Goal: Information Seeking & Learning: Learn about a topic

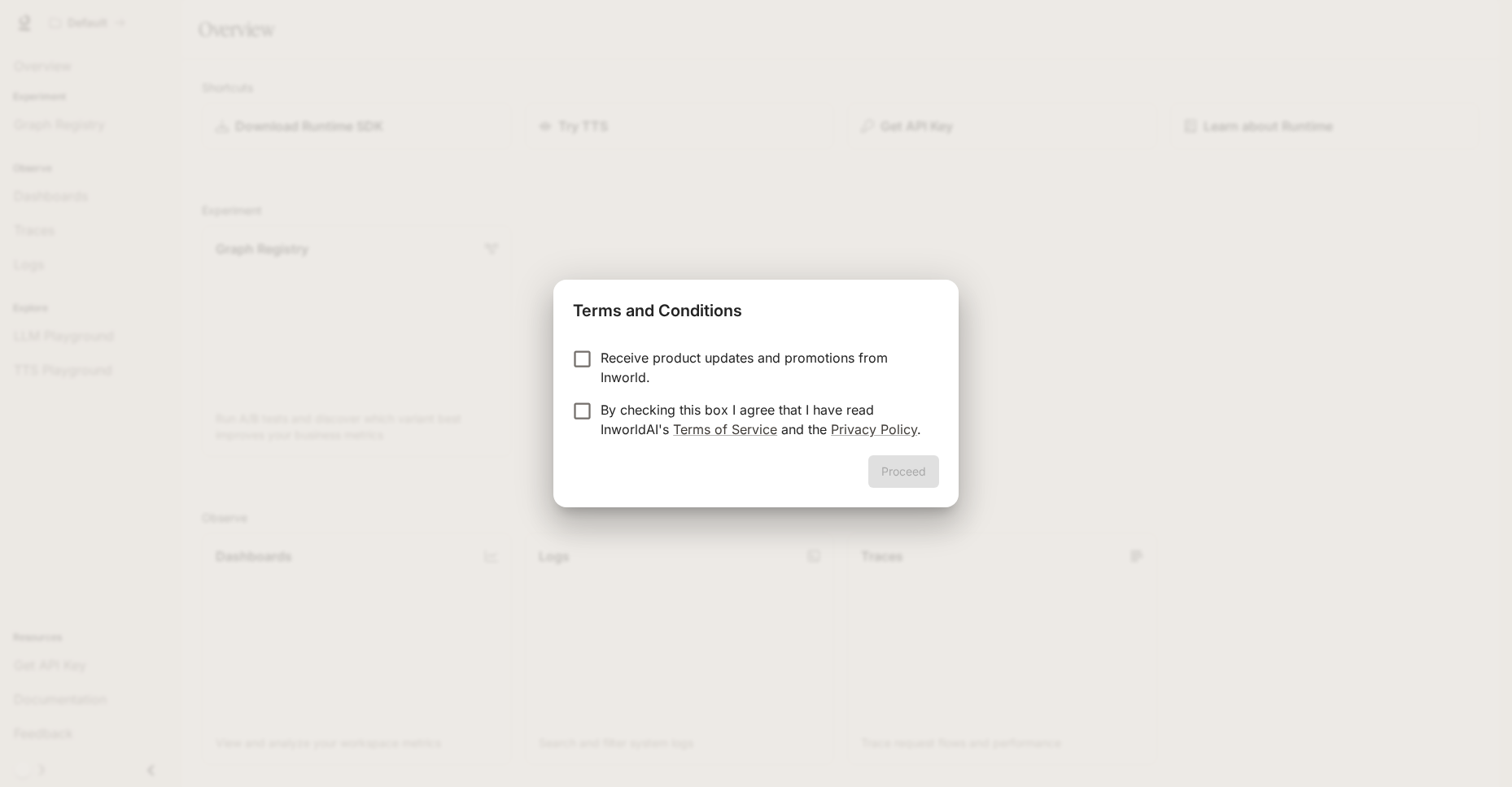
click at [637, 410] on p "By checking this box I agree that I have read InworldAI's Terms of Service and …" at bounding box center [763, 420] width 326 height 39
click at [898, 473] on button "Proceed" at bounding box center [903, 472] width 71 height 32
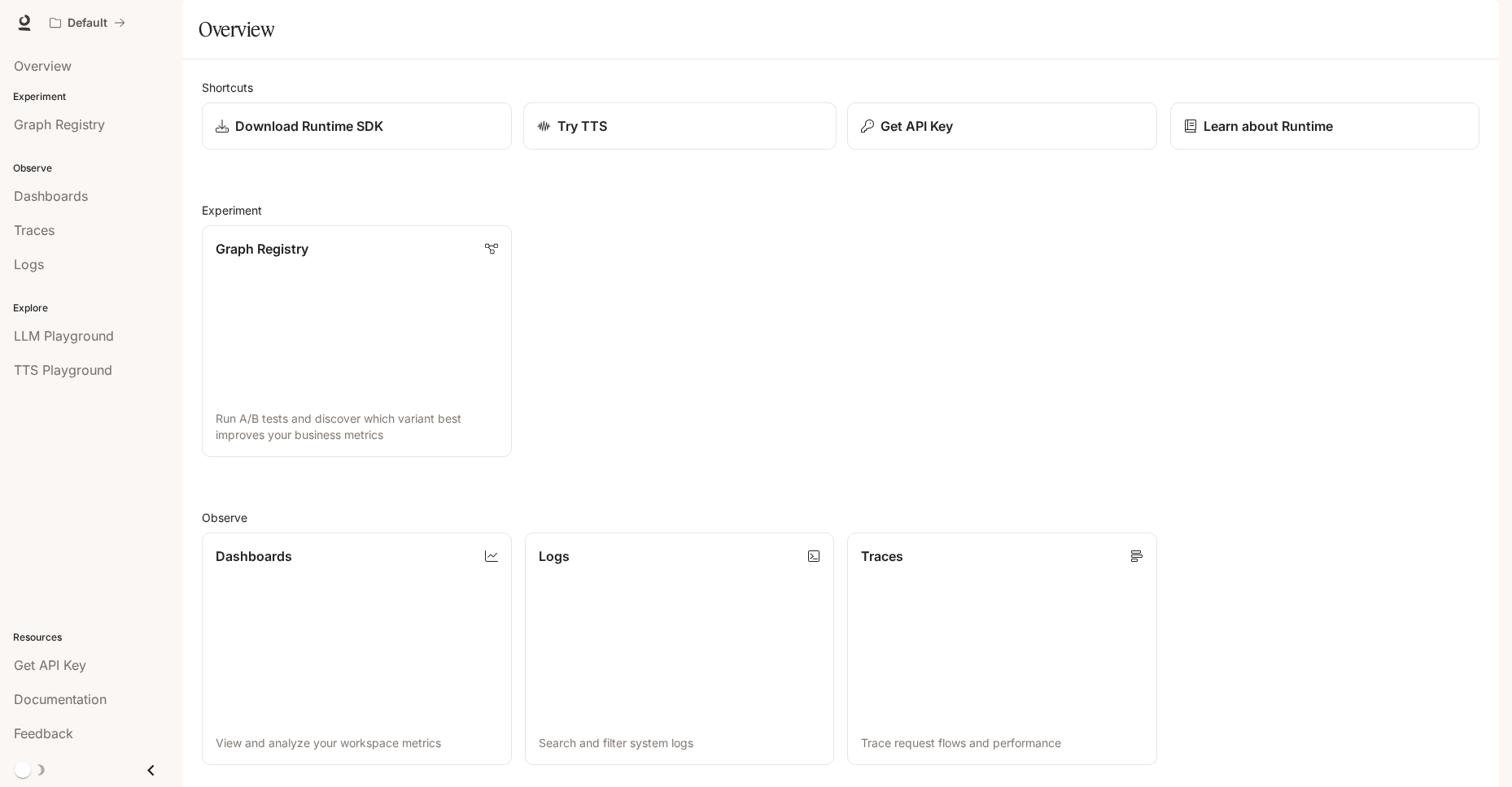
click at [643, 151] on link "Try TTS" at bounding box center [679, 126] width 312 height 48
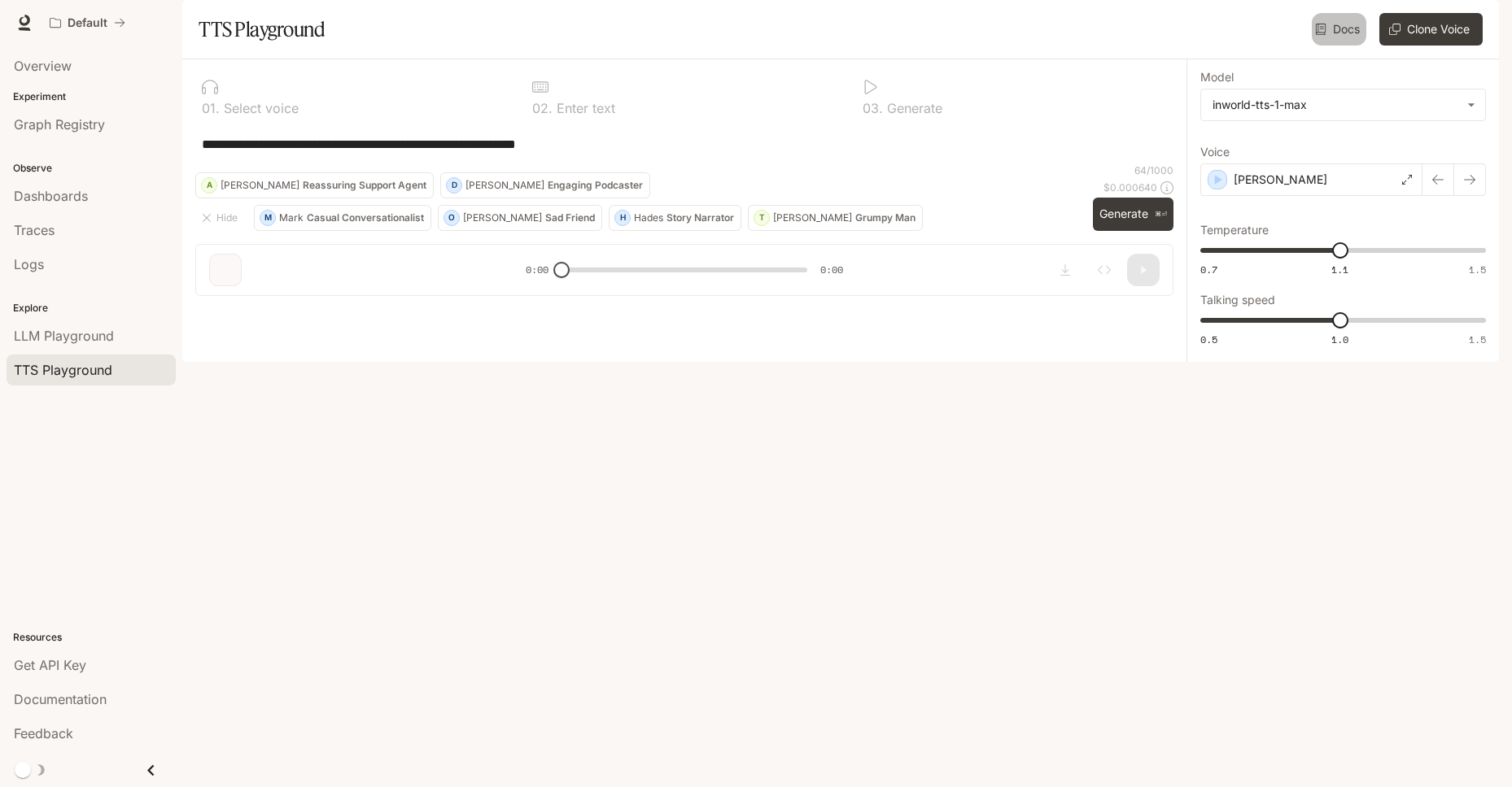
click at [1331, 46] on link "Docs" at bounding box center [1338, 29] width 54 height 32
